Goal: Task Accomplishment & Management: Manage account settings

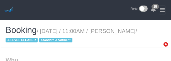
select select "NY"
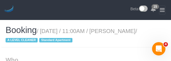
select select "object:510"
select select "string:[GEOGRAPHIC_DATA]"
select select "spot1"
select select "number:89"
select select "number:73"
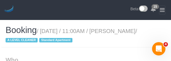
select select "number:15"
select select "number:5"
select select "object:1397"
select select "string:stripe-pm_1Pzh9G4VGloSiKo7QgE86W0f"
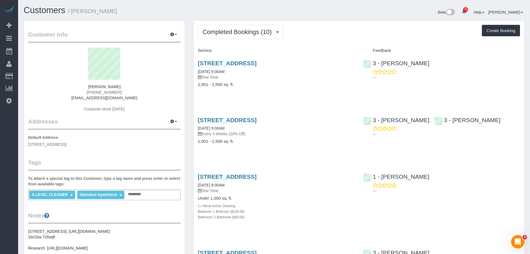
drag, startPoint x: 471, startPoint y: 73, endPoint x: 516, endPoint y: 67, distance: 45.6
click at [472, 73] on div "---" at bounding box center [441, 74] width 157 height 11
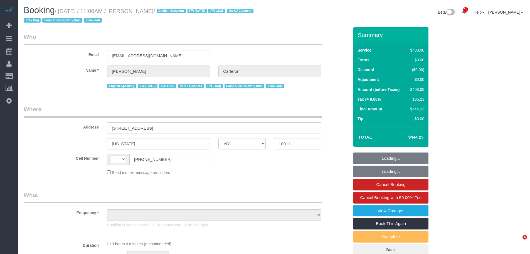
select select "NY"
select select "180"
select select "number:89"
select select "number:90"
select select "number:13"
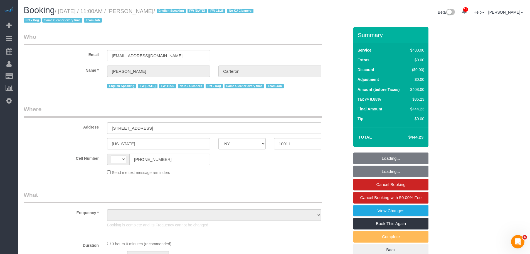
select select "number:5"
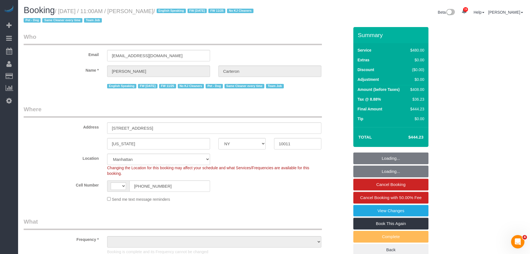
select select "string:[GEOGRAPHIC_DATA]"
select select "string:stripe-pm_1PhBly4VGloSiKo7AbZCQr6r"
select select "object:1459"
select select "spot1"
select select "object:1469"
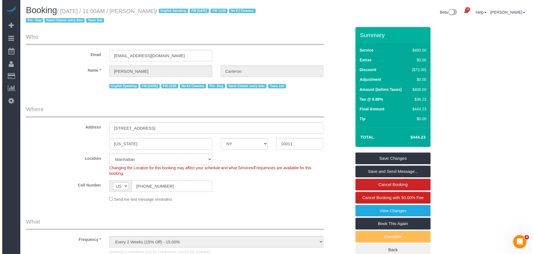
scroll to position [56, 0]
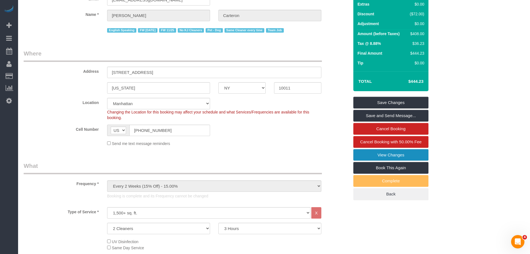
click at [389, 153] on link "View Changes" at bounding box center [390, 155] width 75 height 12
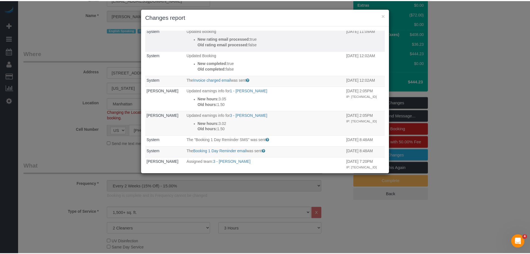
scroll to position [84, 0]
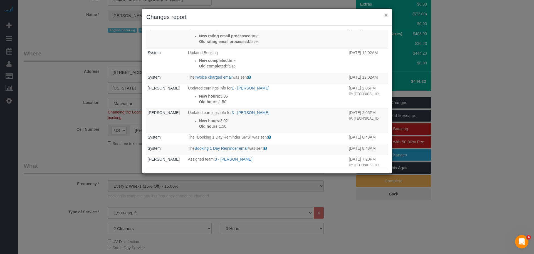
click at [385, 16] on button "×" at bounding box center [386, 15] width 3 height 6
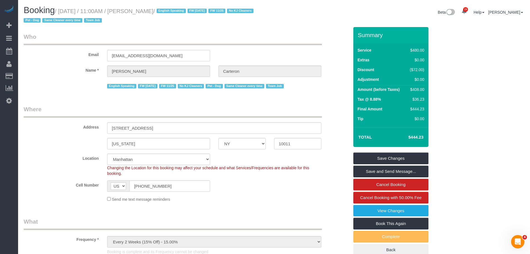
click at [270, 24] on h1 "Booking / [DATE] / 11:00AM / [PERSON_NAME] / English Speaking FW [DATE] FW 11/2…" at bounding box center [147, 15] width 246 height 19
